Goal: Information Seeking & Learning: Learn about a topic

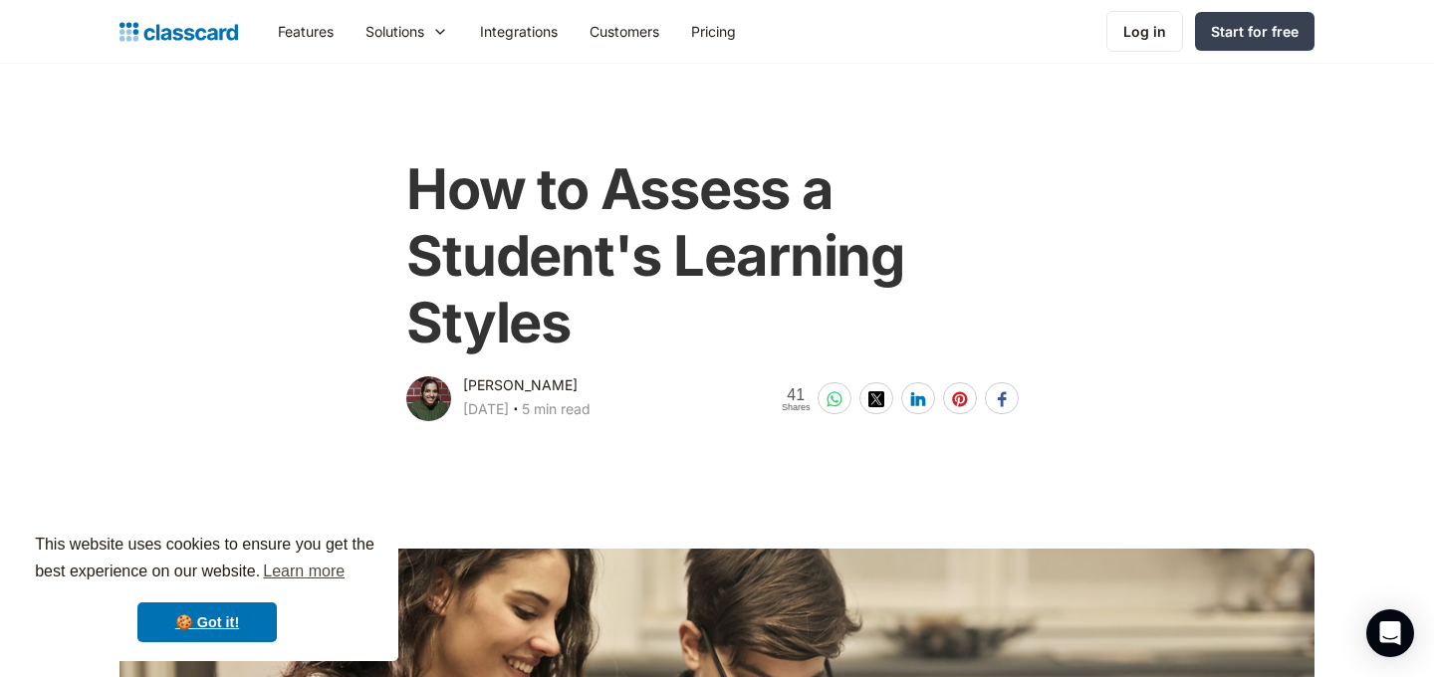
scroll to position [39, 0]
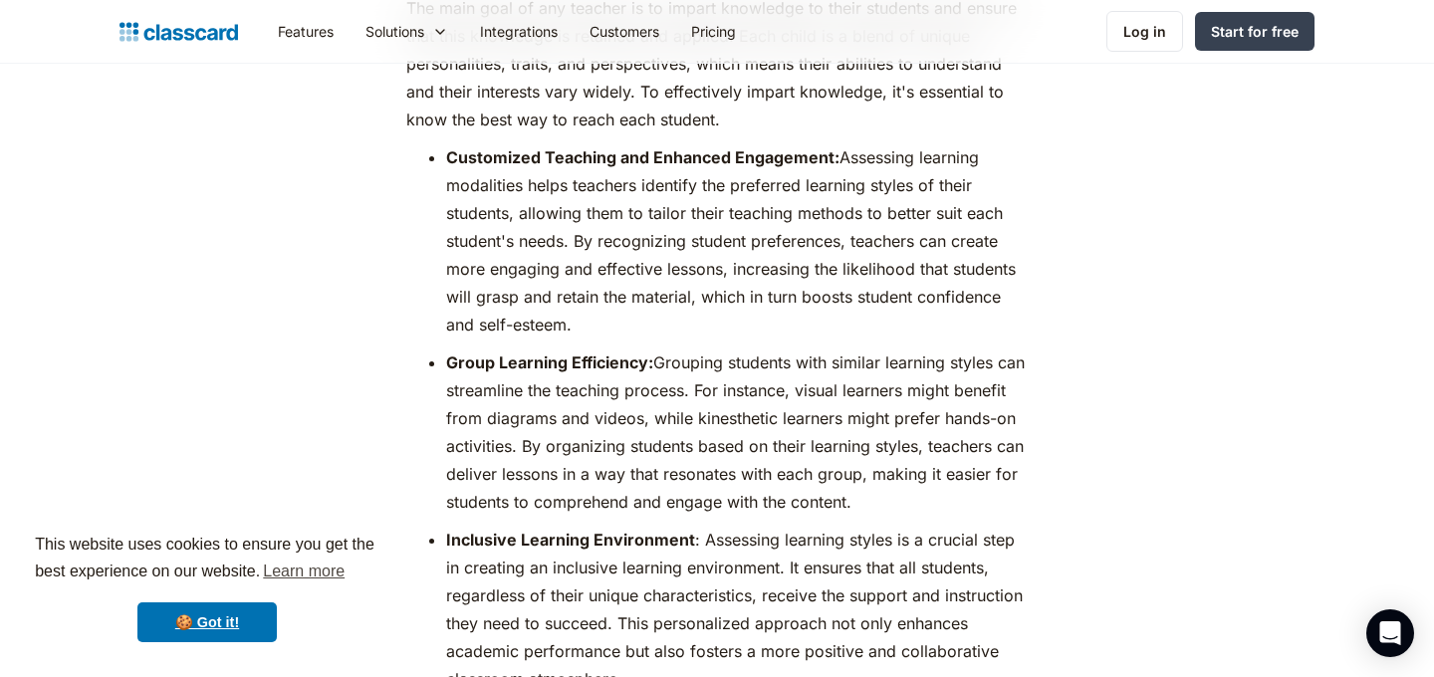
scroll to position [8112, 0]
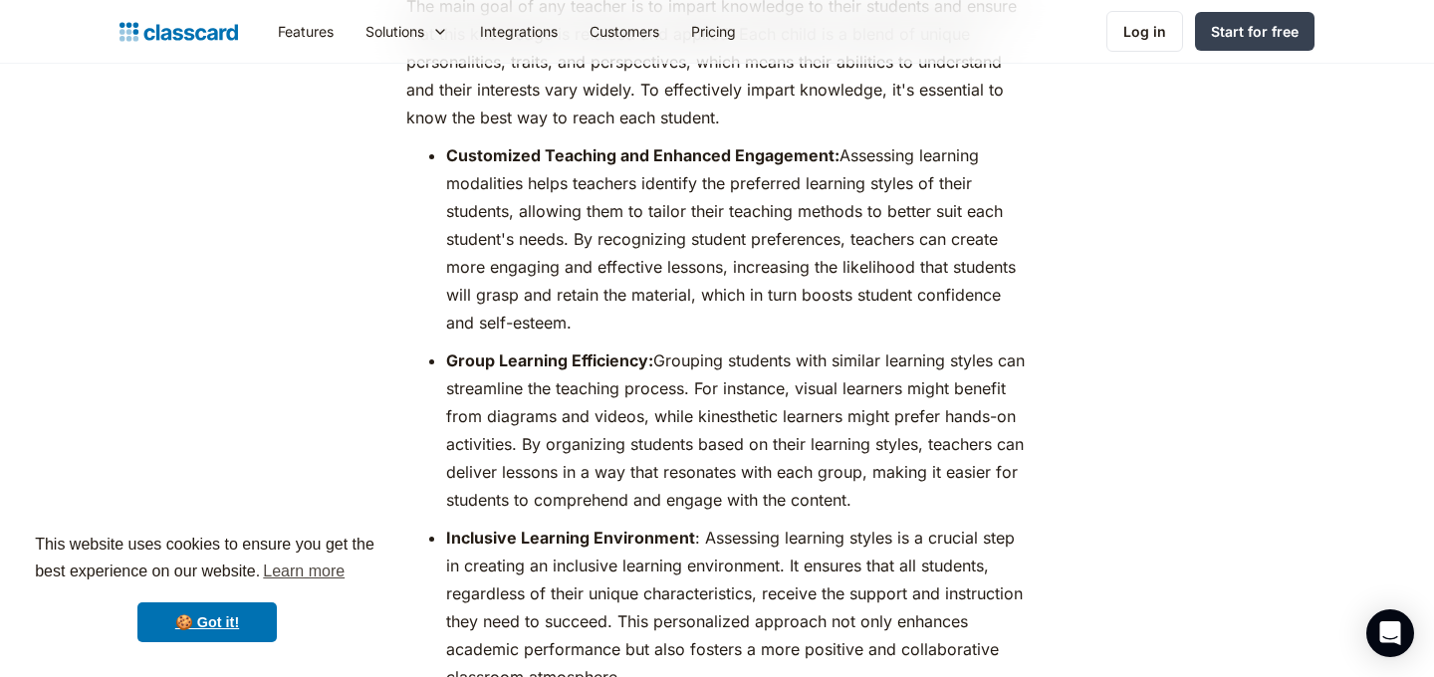
drag, startPoint x: 848, startPoint y: 155, endPoint x: 984, endPoint y: 321, distance: 214.4
click at [984, 321] on li "Customized Teaching and Enhanced Engagement: Assessing learning modalities help…" at bounding box center [736, 238] width 581 height 195
copy li "ssessing learning modalities helps teachers identify the preferred learning sty…"
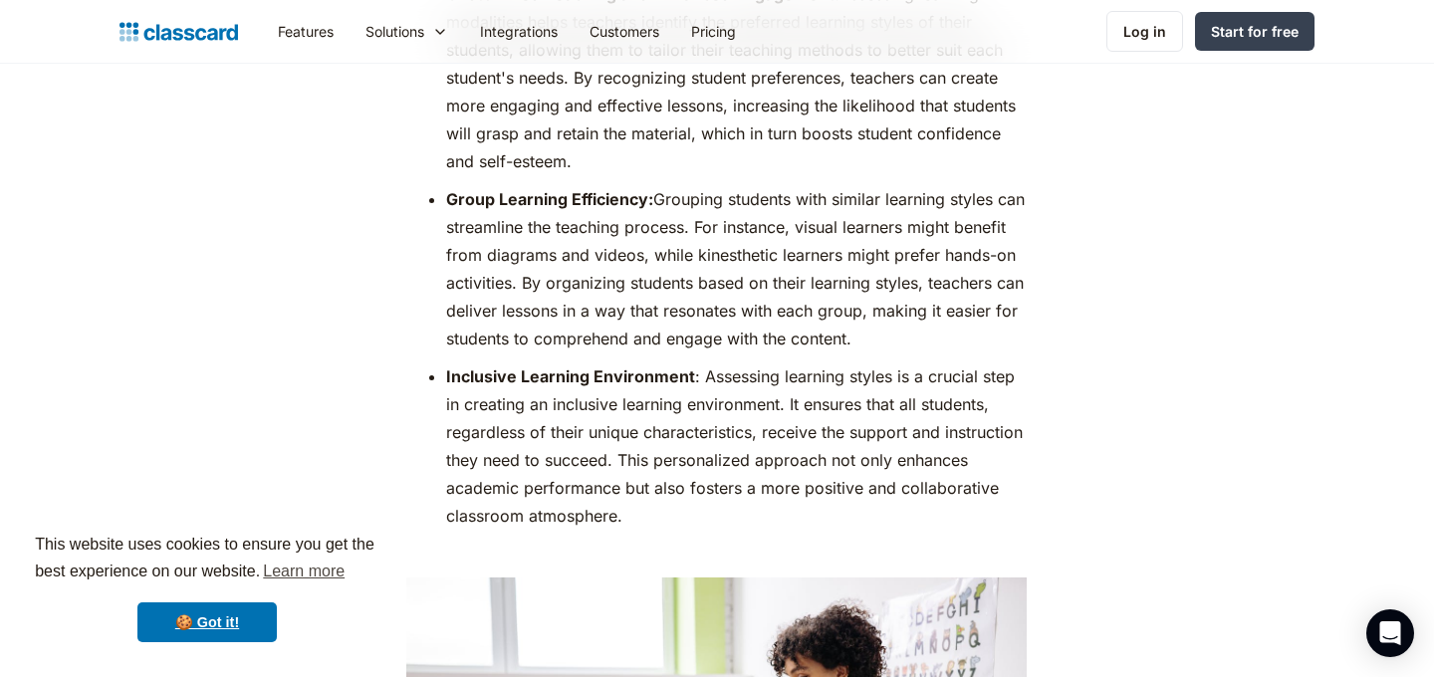
scroll to position [8261, 0]
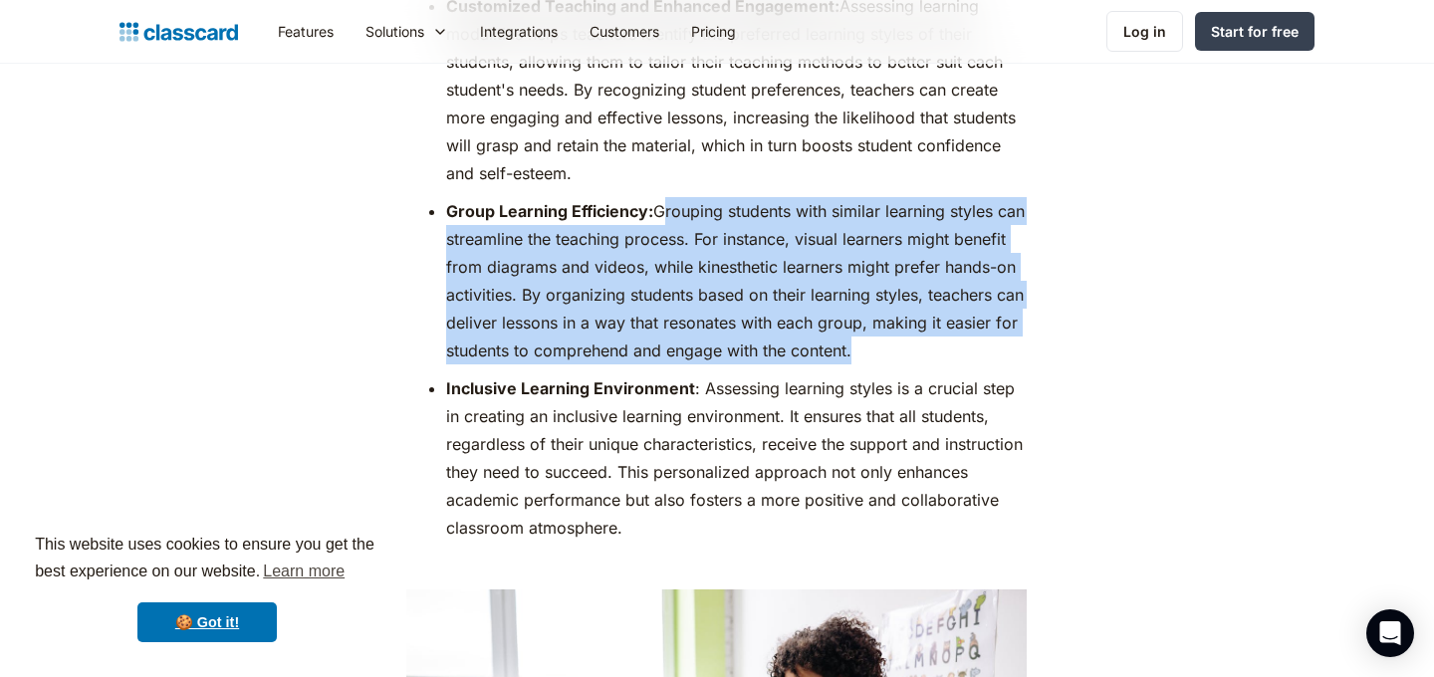
drag, startPoint x: 663, startPoint y: 203, endPoint x: 1011, endPoint y: 371, distance: 385.8
copy li "Grouping students with similar learning styles can streamline the teaching proc…"
